Goal: Information Seeking & Learning: Learn about a topic

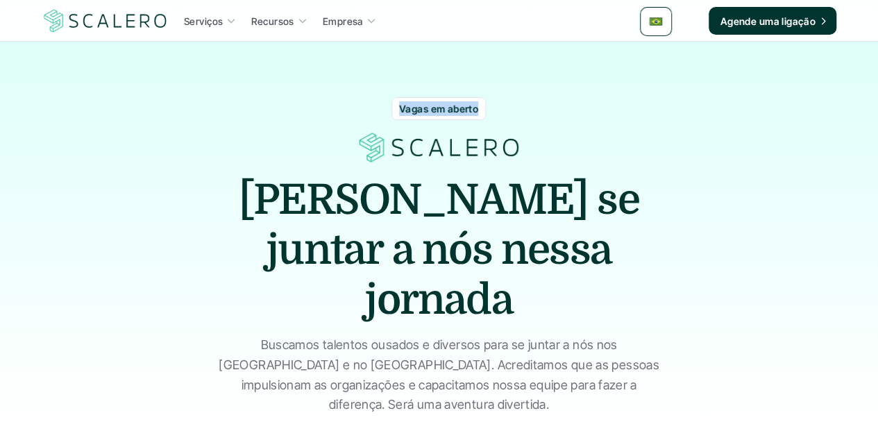
drag, startPoint x: 475, startPoint y: 106, endPoint x: 397, endPoint y: 114, distance: 78.1
click at [397, 114] on div "Vagas em aberto" at bounding box center [438, 108] width 94 height 23
copy p "Vagas em aberto"
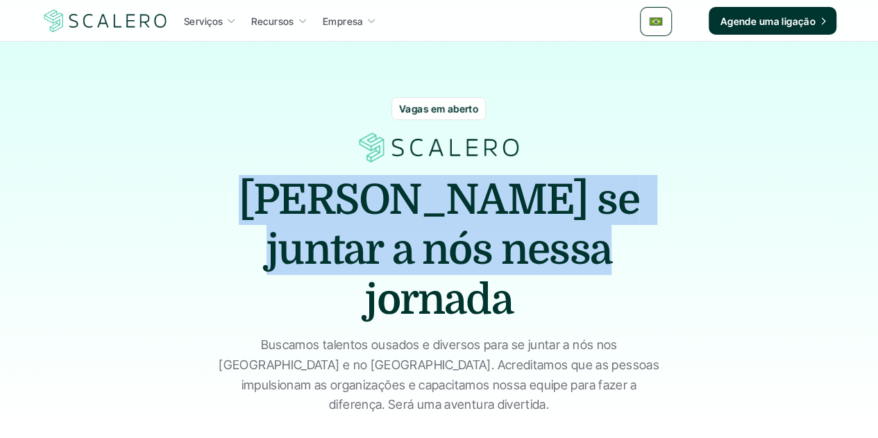
drag, startPoint x: 561, startPoint y: 249, endPoint x: 243, endPoint y: 199, distance: 321.6
click at [243, 199] on h1 "[PERSON_NAME] se juntar a nós nessa jornada" at bounding box center [439, 250] width 416 height 150
copy h1 "[PERSON_NAME] se juntar a nós nessa jornada"
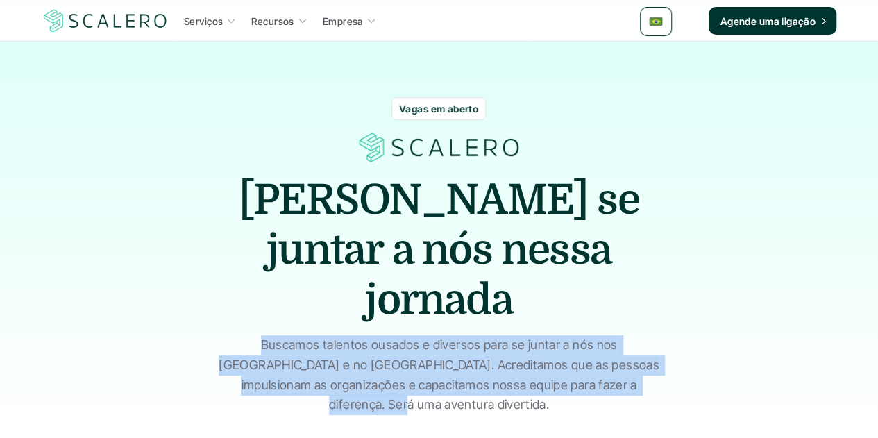
drag, startPoint x: 658, startPoint y: 339, endPoint x: 222, endPoint y: 295, distance: 438.5
click at [222, 335] on p "Buscamos talentos ousados e diversos para se juntar a nós nos [GEOGRAPHIC_DATA]…" at bounding box center [439, 375] width 451 height 80
copy p "Buscamos talentos ousados e diversos para se juntar a nós nos [GEOGRAPHIC_DATA]…"
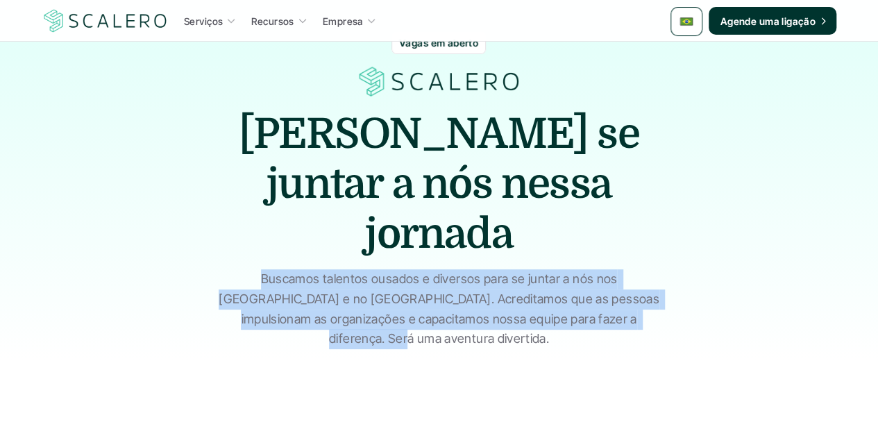
scroll to position [277, 0]
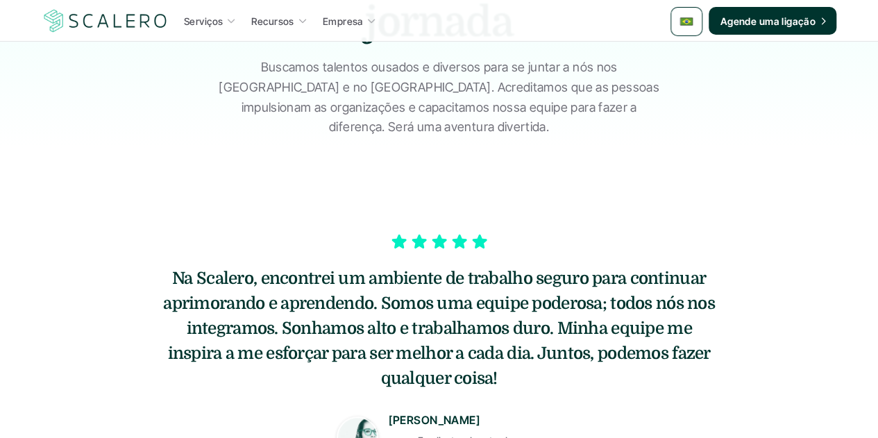
click at [484, 282] on h5 "Na Scalero, encontrei um ambiente de trabalho seguro para continuar aprimorando…" at bounding box center [439, 328] width 555 height 125
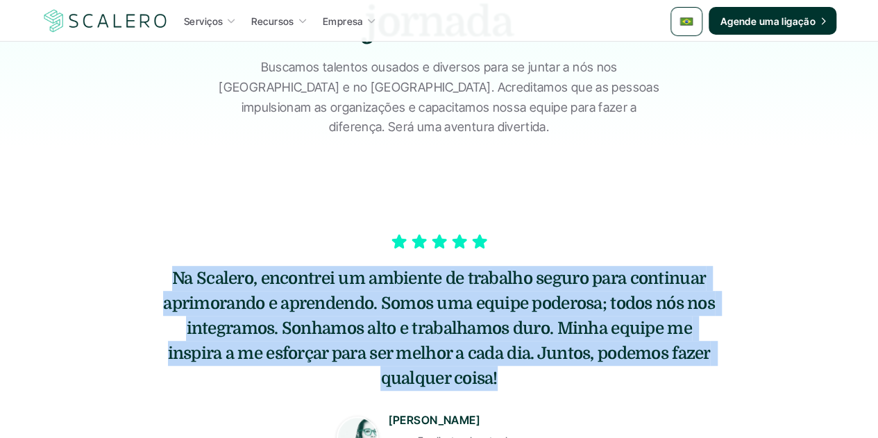
drag, startPoint x: 495, startPoint y: 305, endPoint x: 121, endPoint y: 210, distance: 385.1
click at [121, 217] on section "Na Scalero, encontrei um ambiente de trabalho seguro para continuar aprimorando…" at bounding box center [438, 346] width 857 height 259
copy h5 "Na Scalero, encontrei um ambiente de trabalho seguro para continuar aprimorando…"
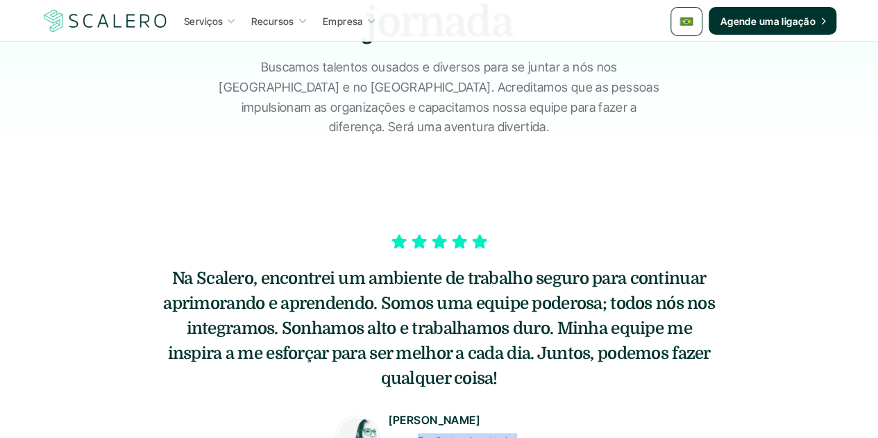
drag, startPoint x: 517, startPoint y: 375, endPoint x: 390, endPoint y: 367, distance: 127.9
copy p "Ex-diretor de arte da [PERSON_NAME]"
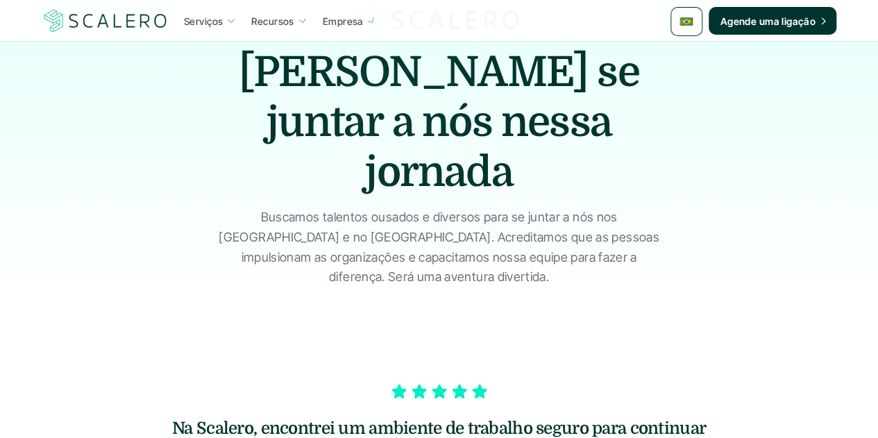
scroll to position [0, 0]
